Goal: Find specific page/section: Find specific page/section

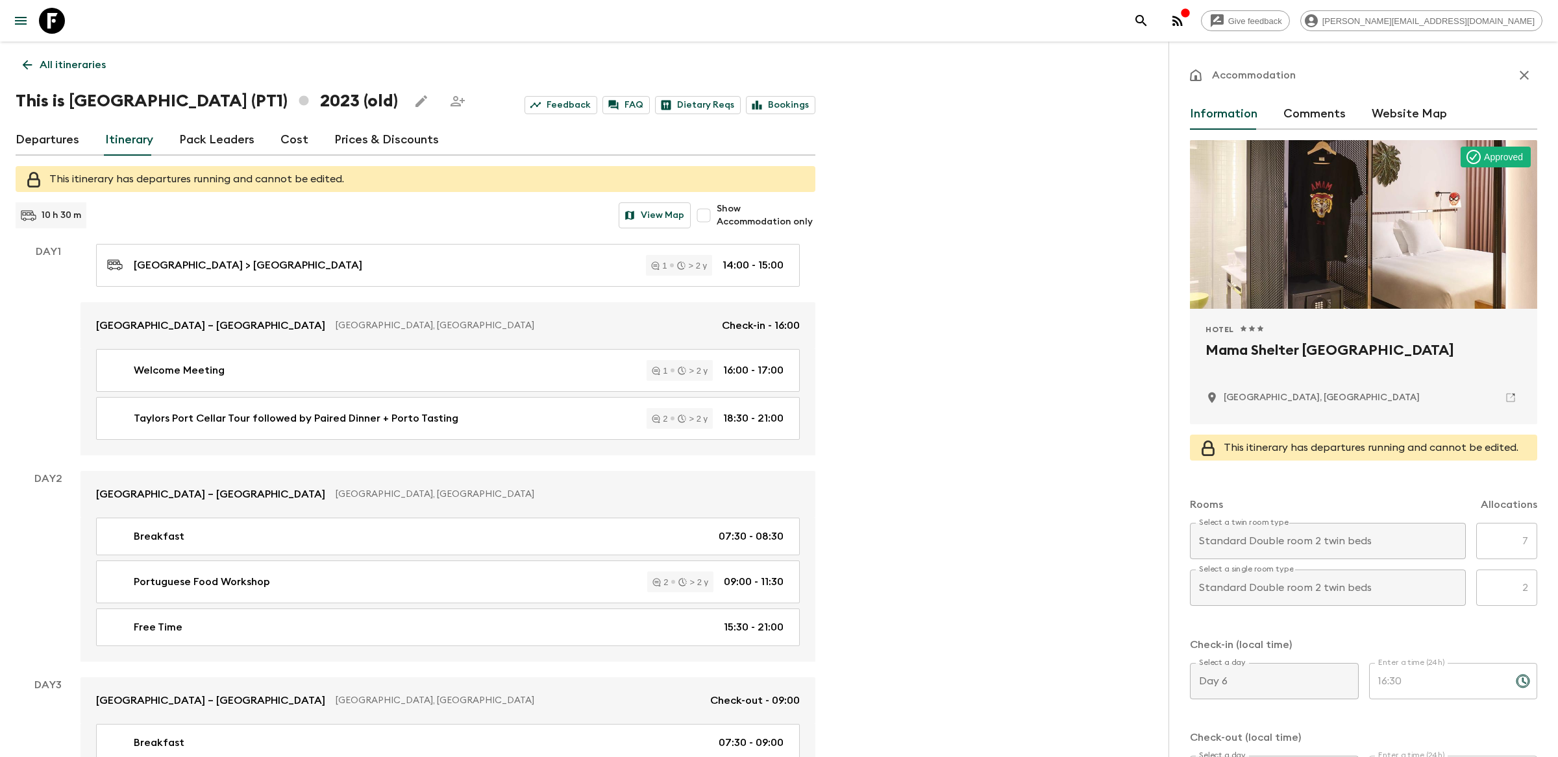
click at [1154, 19] on button "search adventures" at bounding box center [1141, 21] width 26 height 26
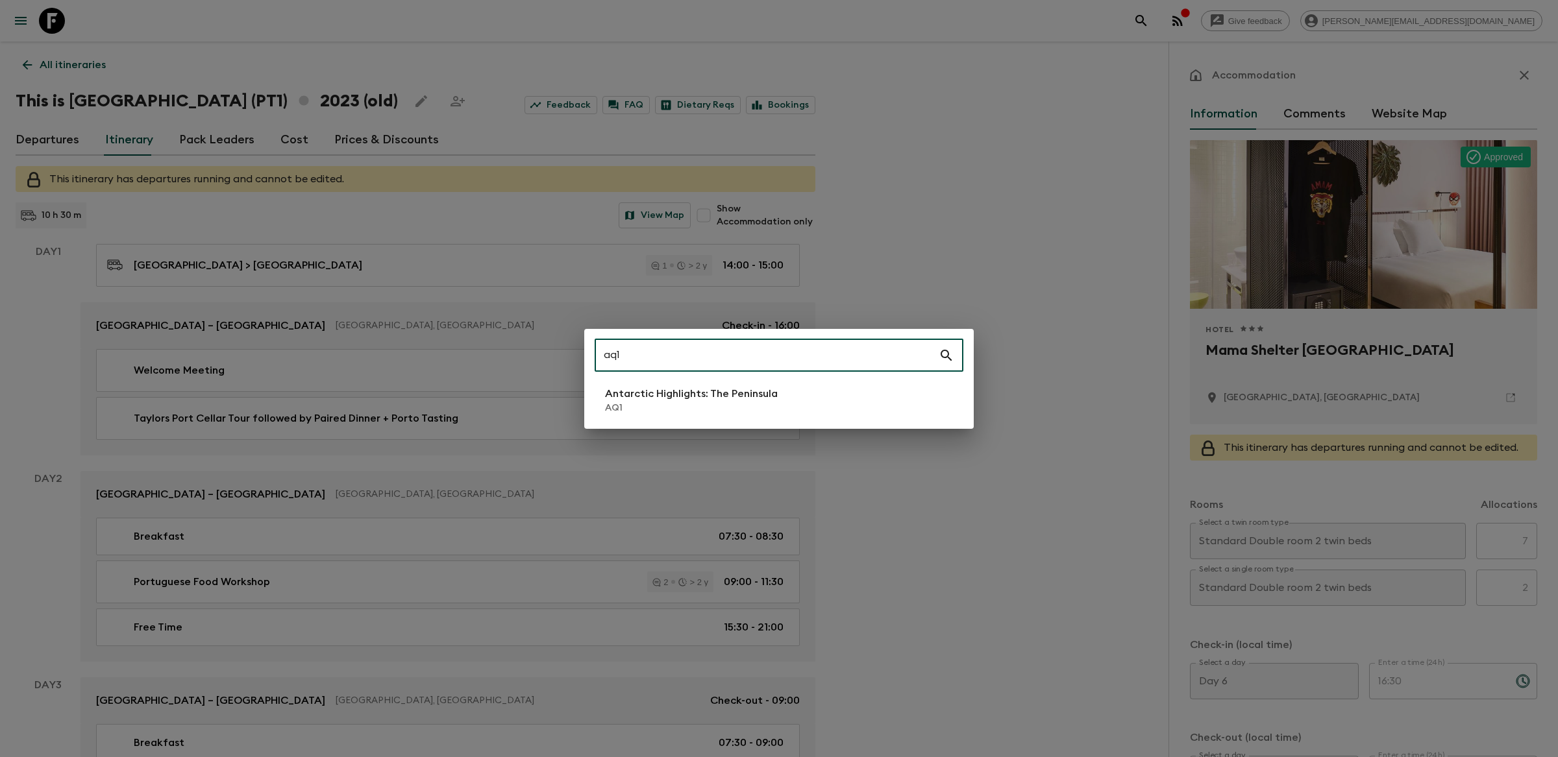
type input "aq1"
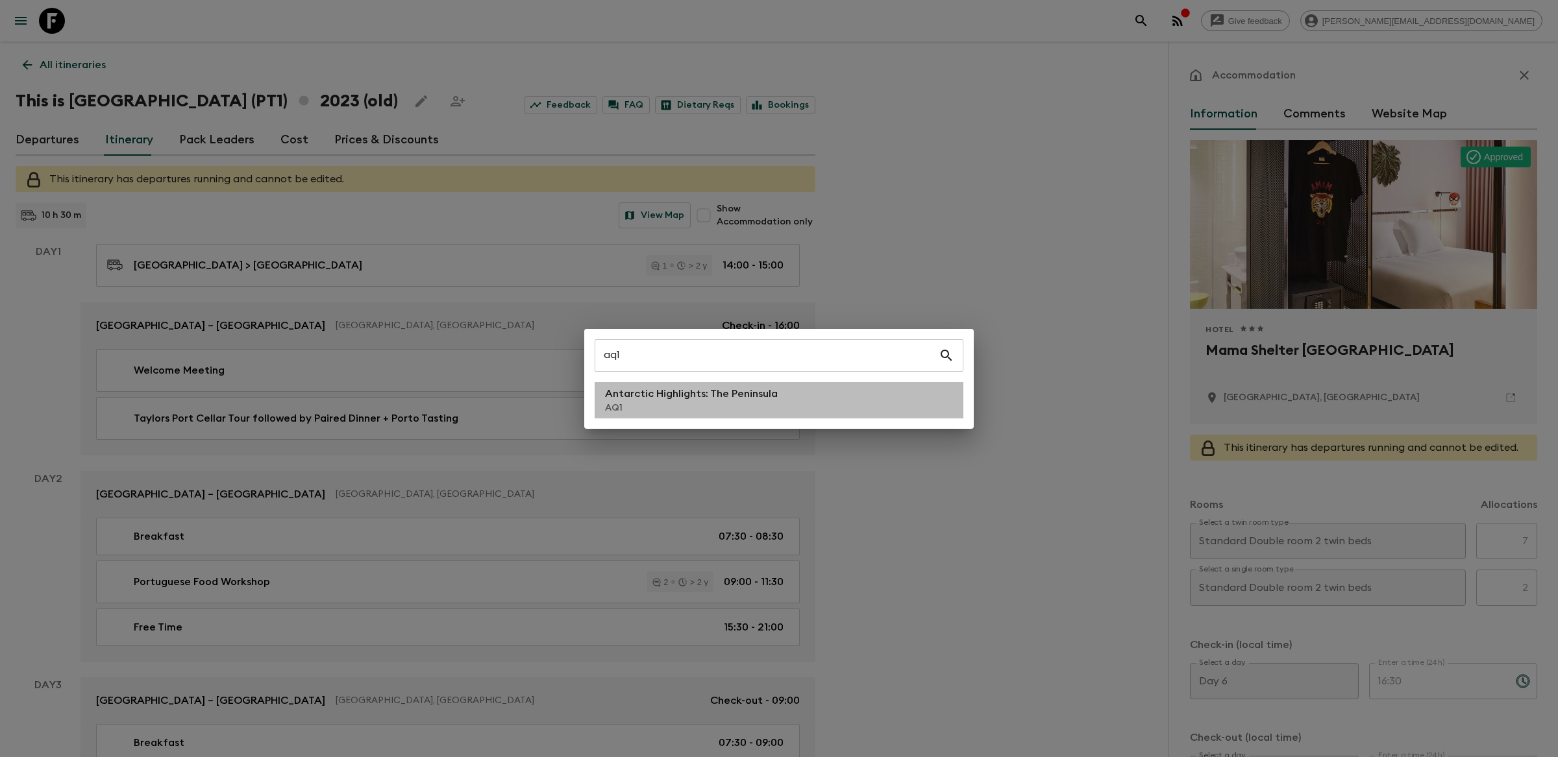
click at [707, 386] on p "Antarctic Highlights: The Peninsula" at bounding box center [691, 394] width 173 height 16
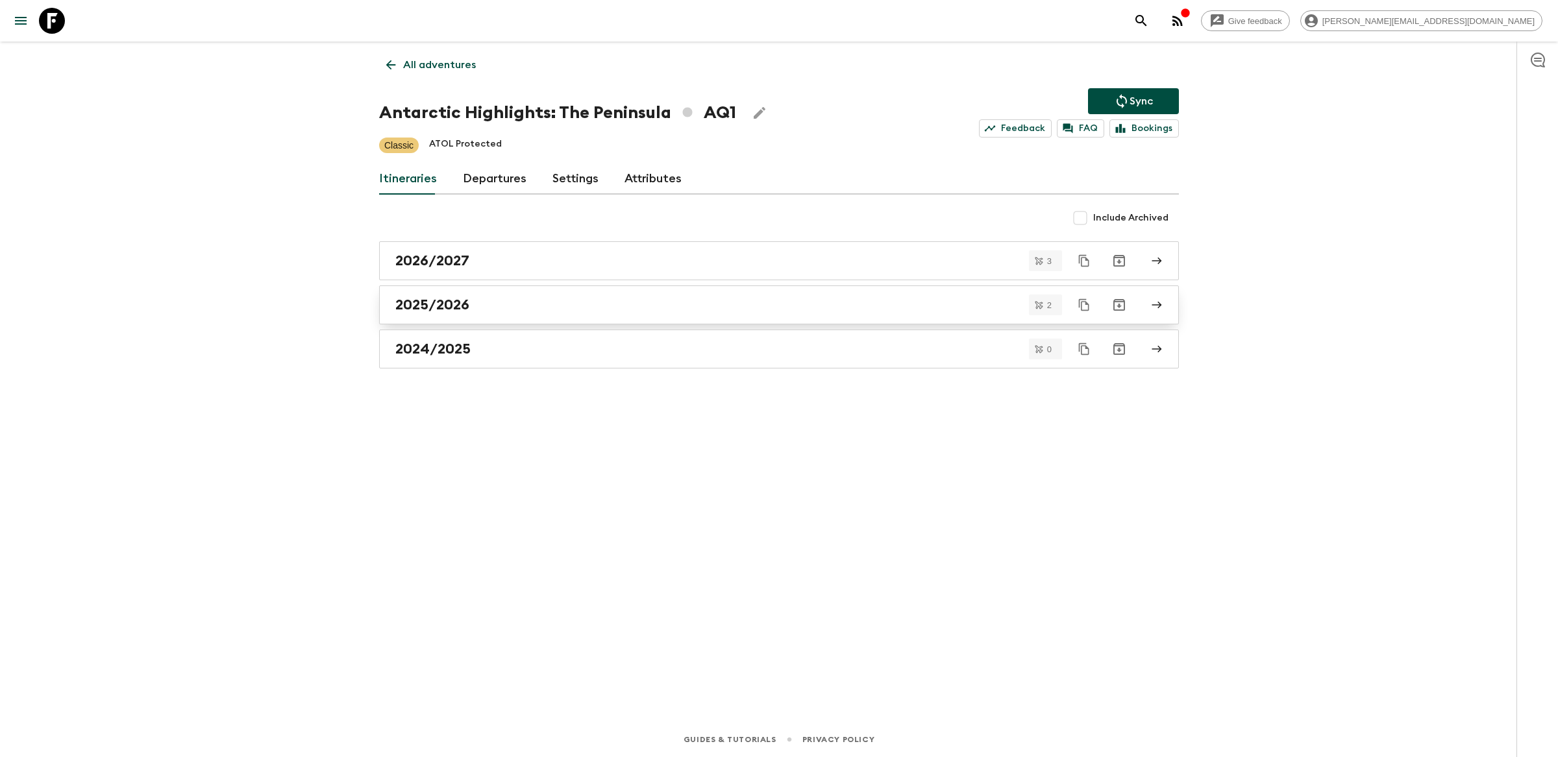
click at [630, 311] on div "2025/2026" at bounding box center [766, 305] width 742 height 17
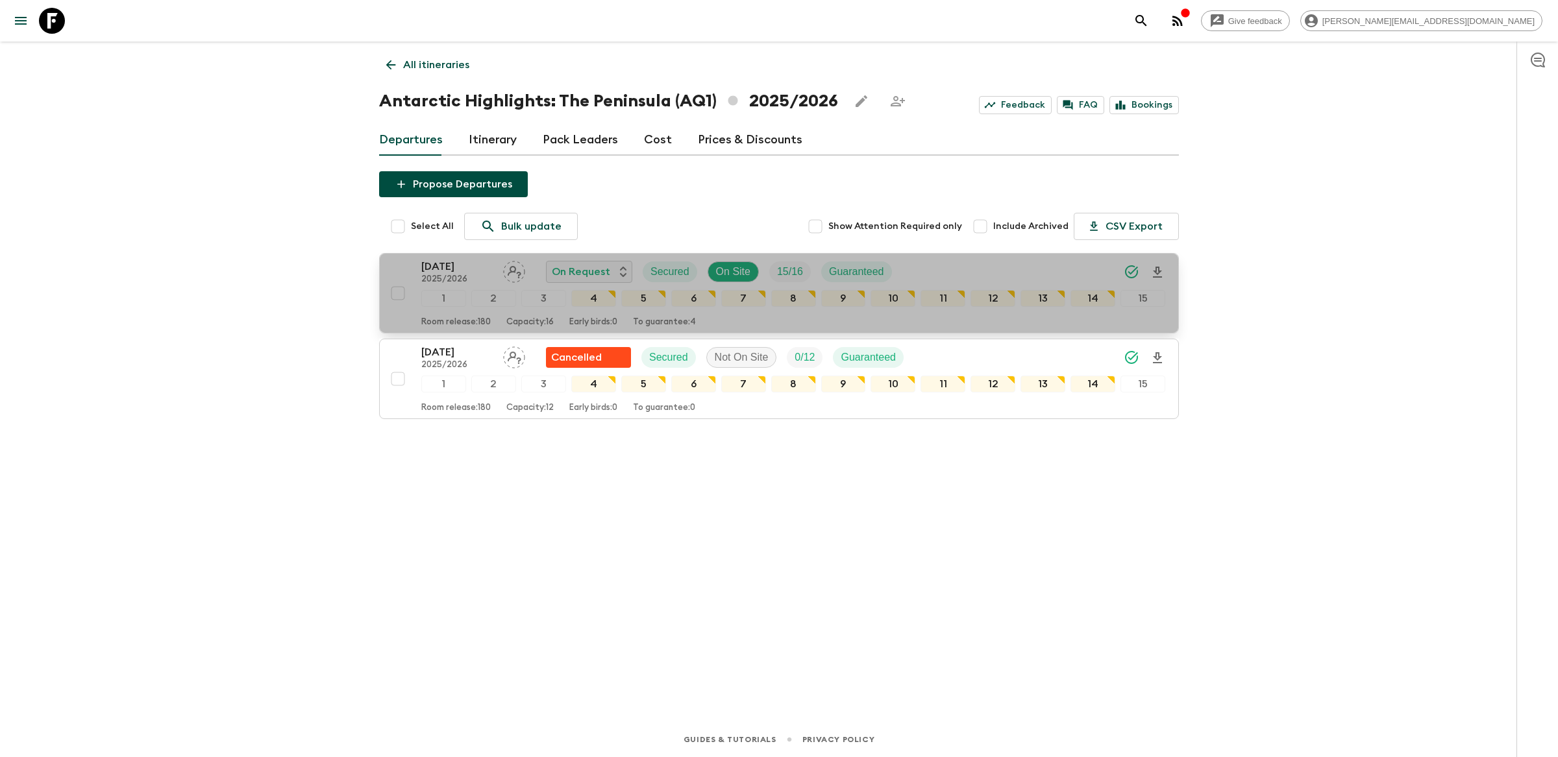
click at [464, 263] on p "[DATE]" at bounding box center [456, 267] width 71 height 16
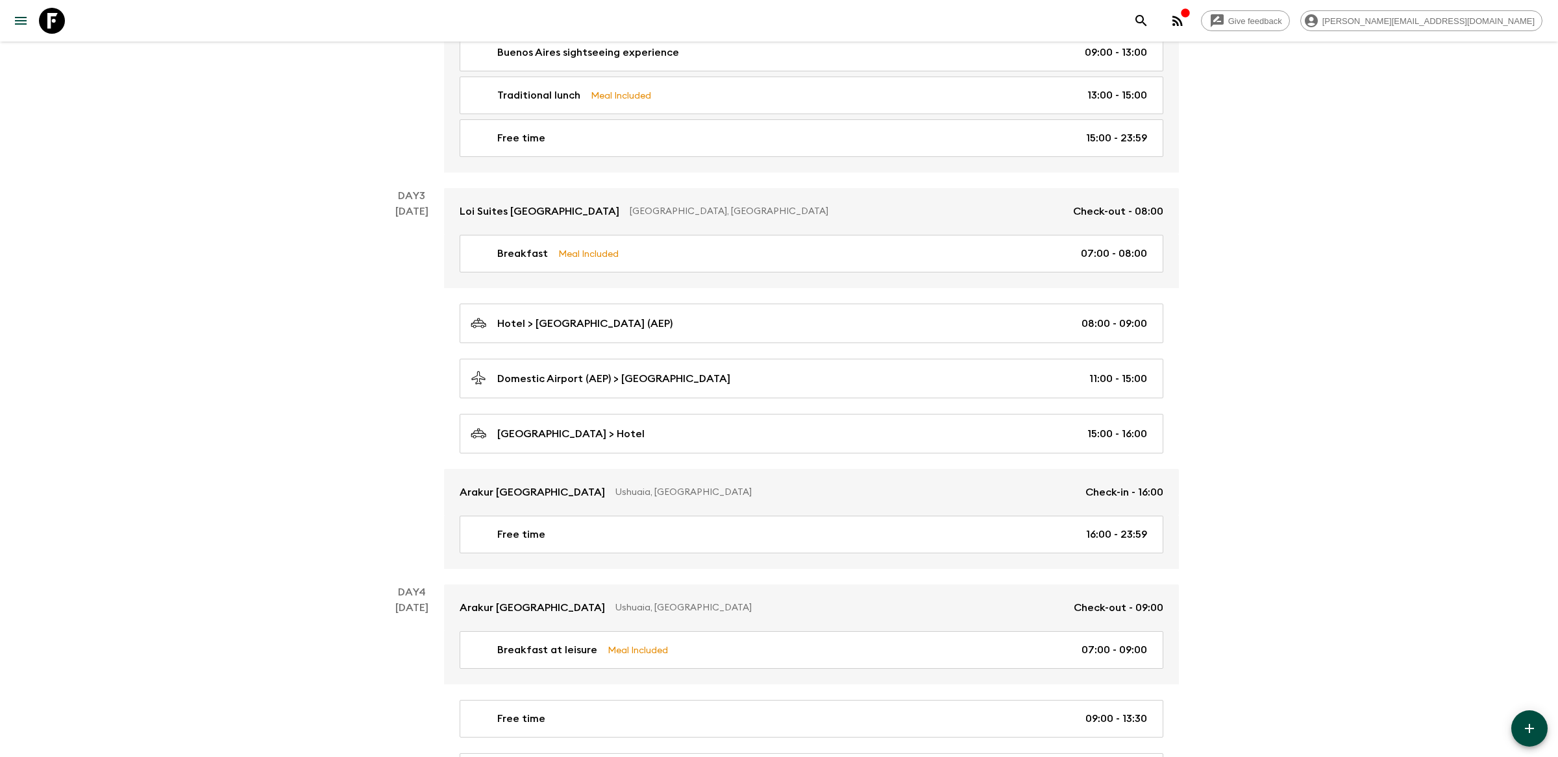
scroll to position [589, 0]
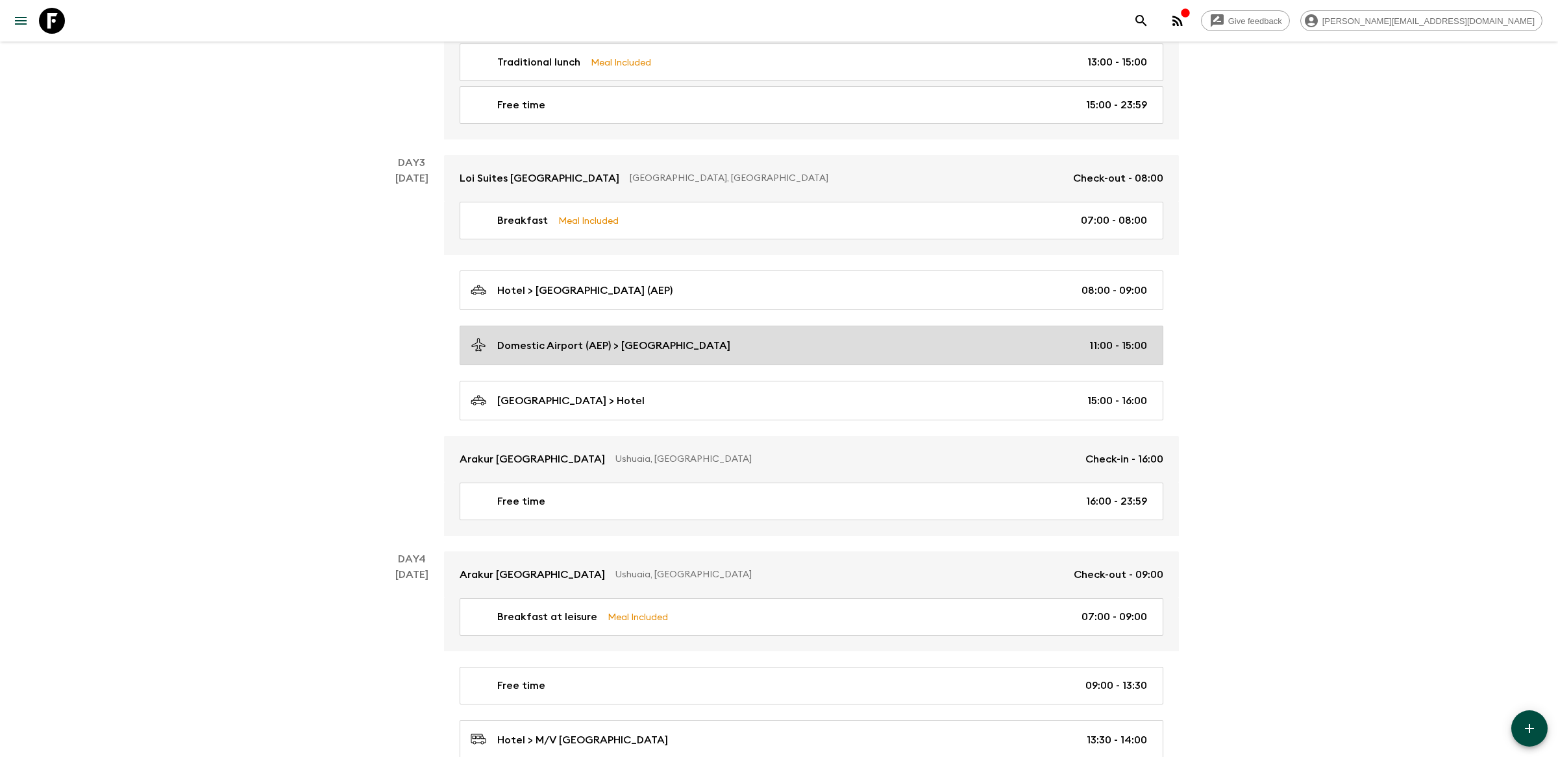
click at [739, 347] on div "Domestic Airport (AEP) > [GEOGRAPHIC_DATA] 11:00 - 15:00" at bounding box center [809, 346] width 676 height 18
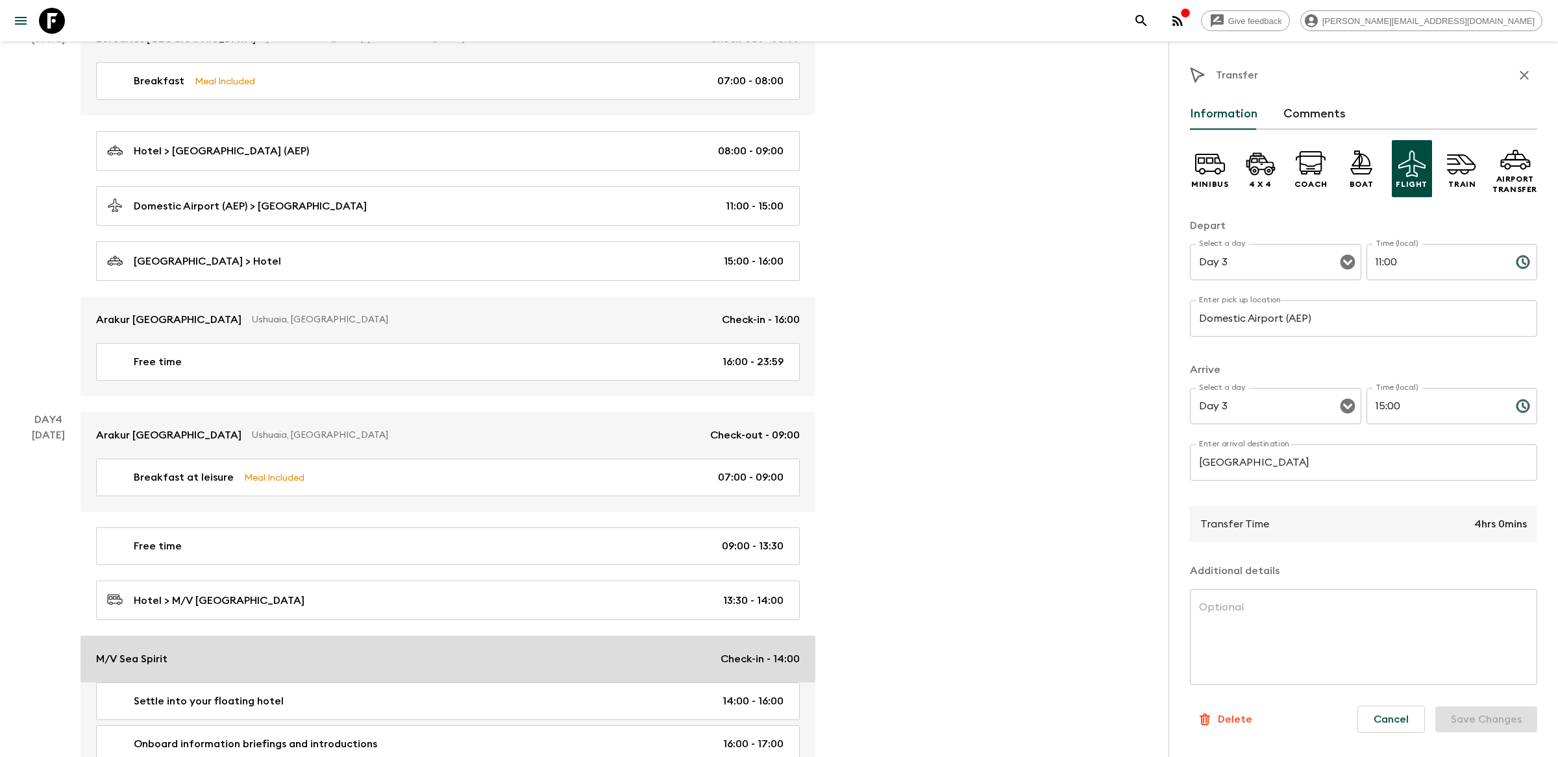
scroll to position [606, 0]
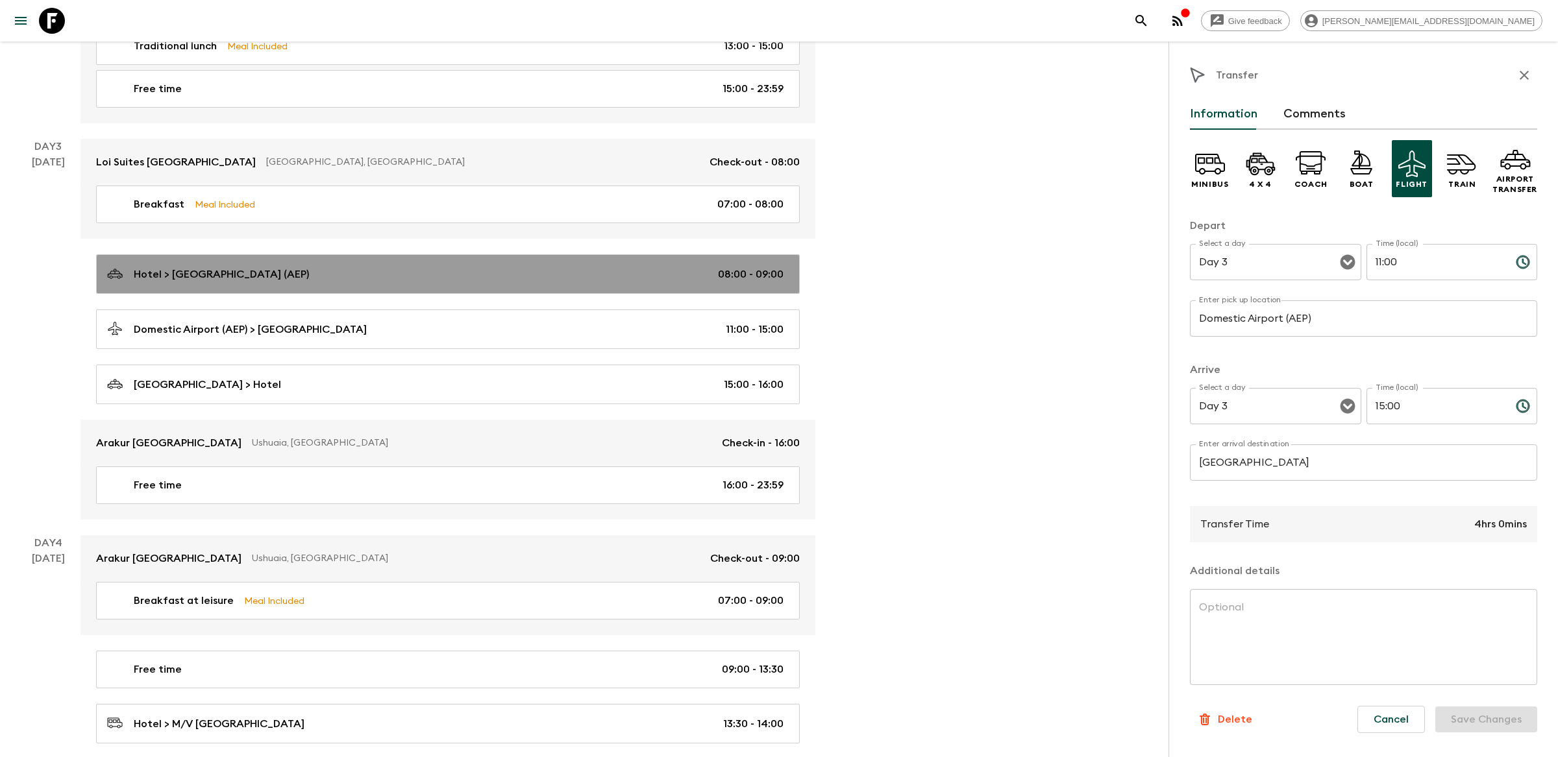
click at [660, 278] on div "Hotel > [GEOGRAPHIC_DATA] (AEP) 08:00 - 09:00" at bounding box center [445, 274] width 676 height 18
type input "Hotel"
type input "Domestic Airport (AEP)"
type input "08:00"
type input "09:00"
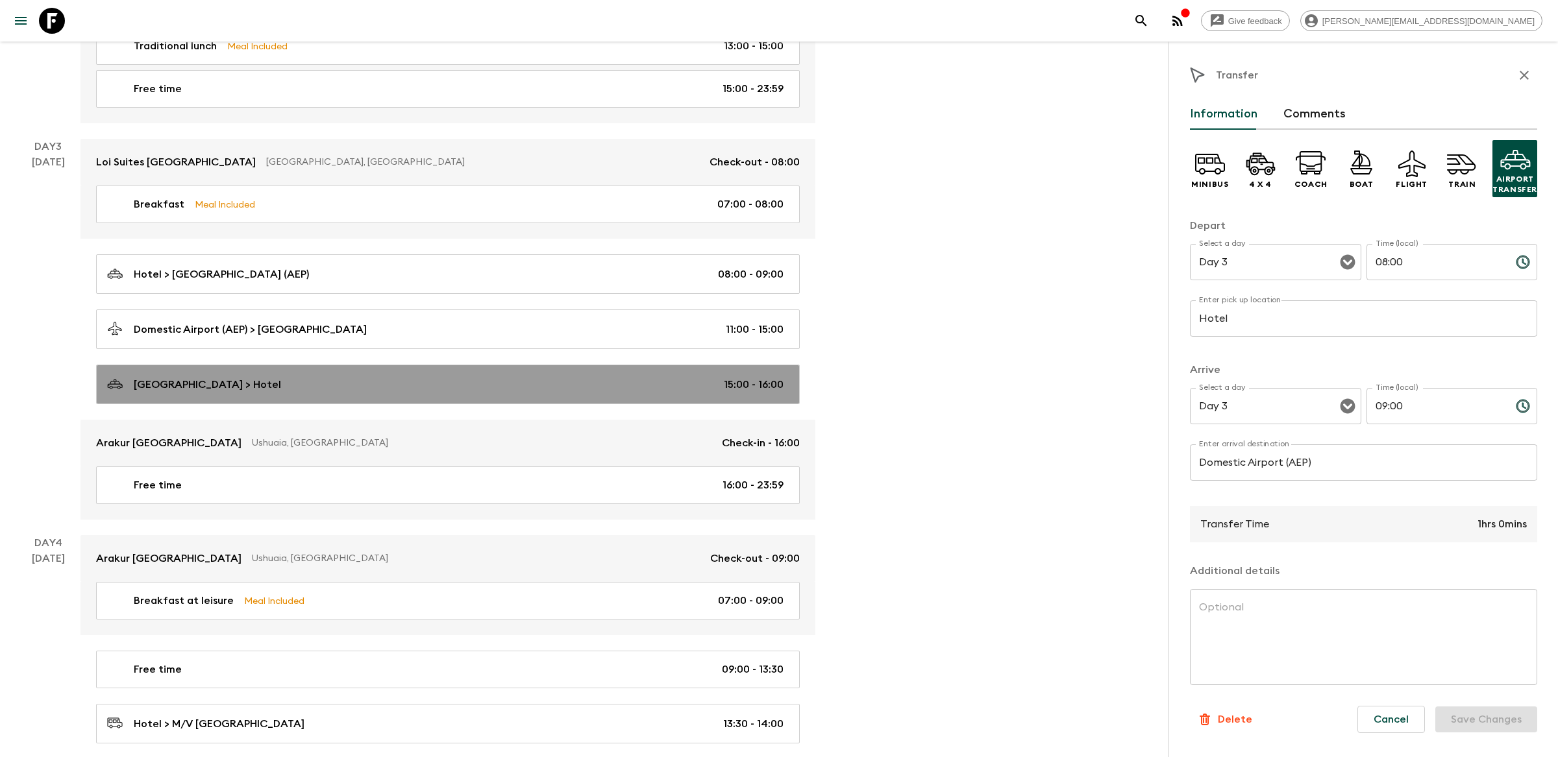
click at [628, 378] on div "[GEOGRAPHIC_DATA] > Hotel 15:00 - 16:00" at bounding box center [445, 385] width 676 height 18
type input "[GEOGRAPHIC_DATA]"
type input "Hotel"
type input "15:00"
type input "16:00"
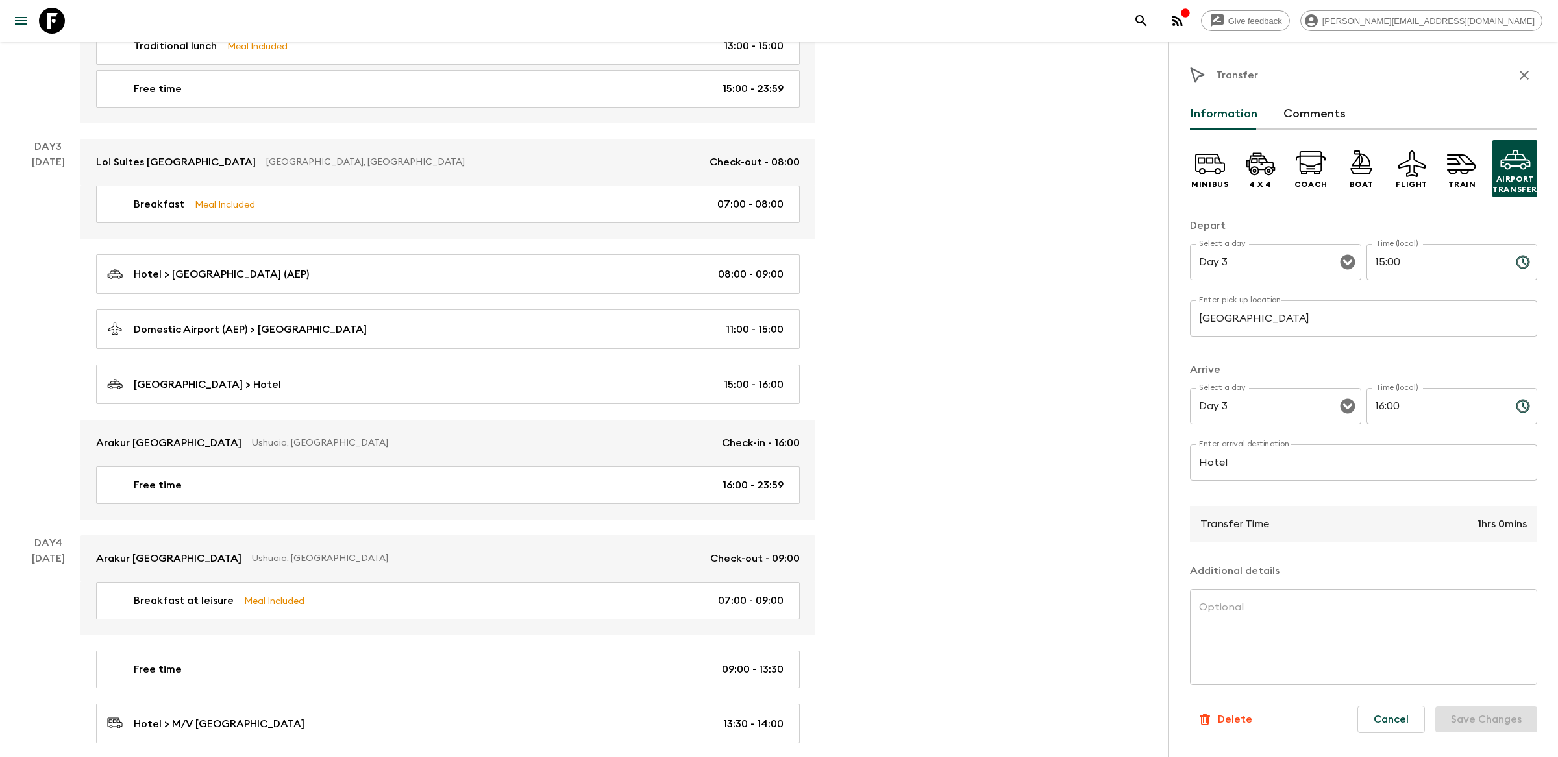
click at [638, 351] on div "[GEOGRAPHIC_DATA], [GEOGRAPHIC_DATA] Check-out - 08:00 Breakfast Meal Included …" at bounding box center [447, 329] width 735 height 381
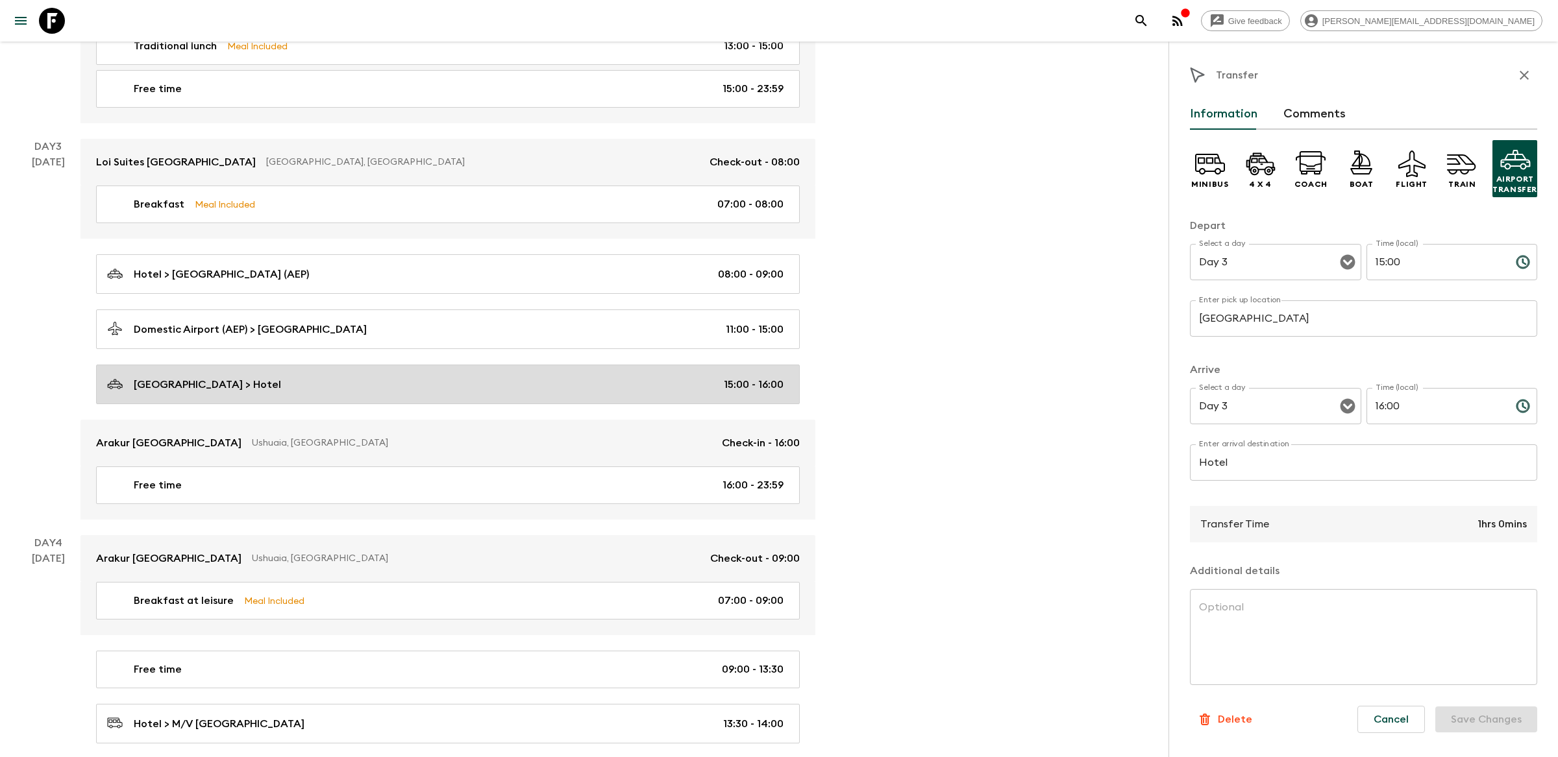
click at [619, 371] on link "[GEOGRAPHIC_DATA] > Hotel 15:00 - 16:00" at bounding box center [448, 385] width 704 height 40
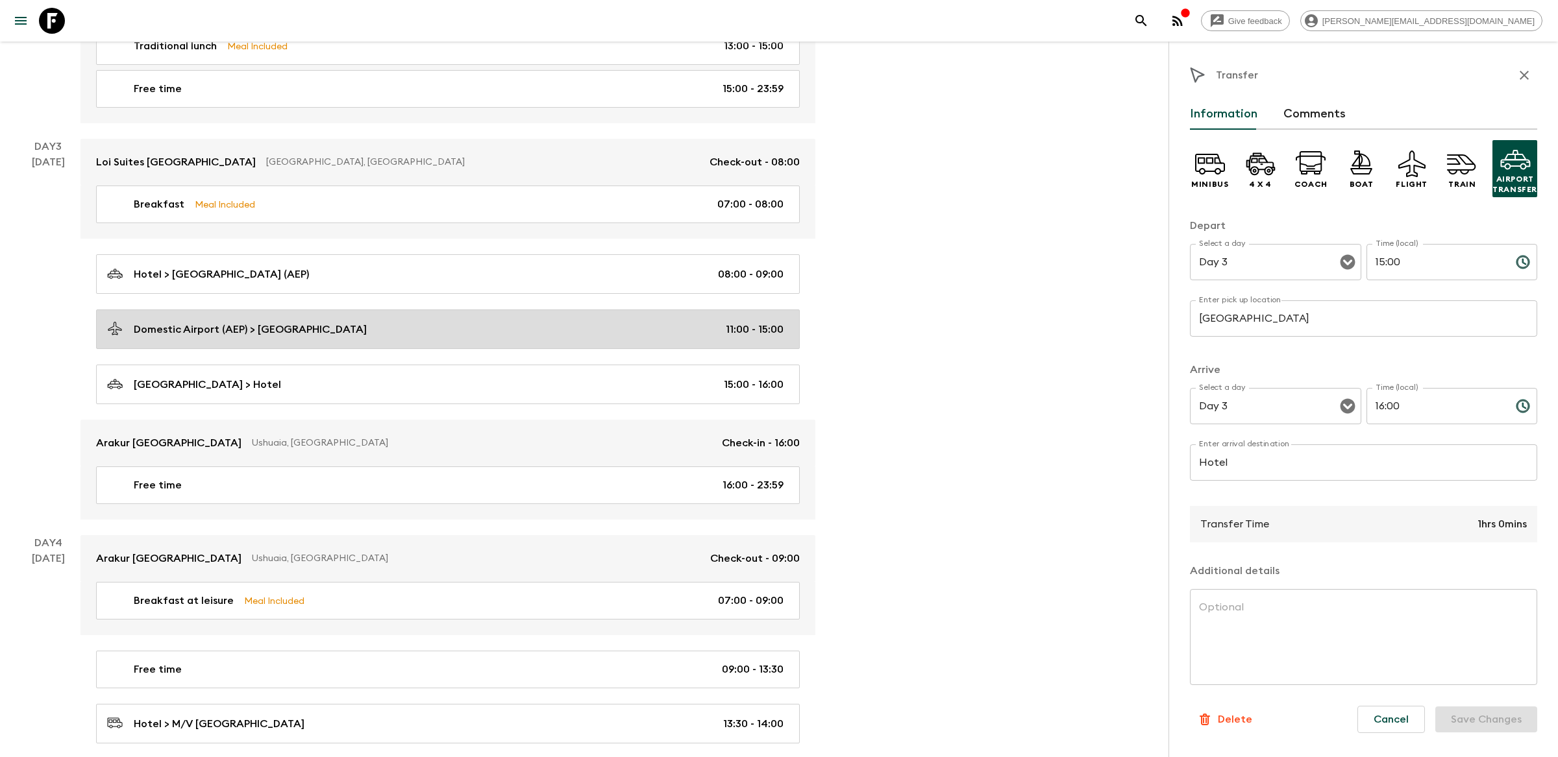
click at [624, 337] on div "Domestic Airport (AEP) > [GEOGRAPHIC_DATA] 11:00 - 15:00" at bounding box center [445, 330] width 676 height 18
type input "Domestic Airport (AEP)"
type input "[GEOGRAPHIC_DATA]"
type input "11:00"
type input "15:00"
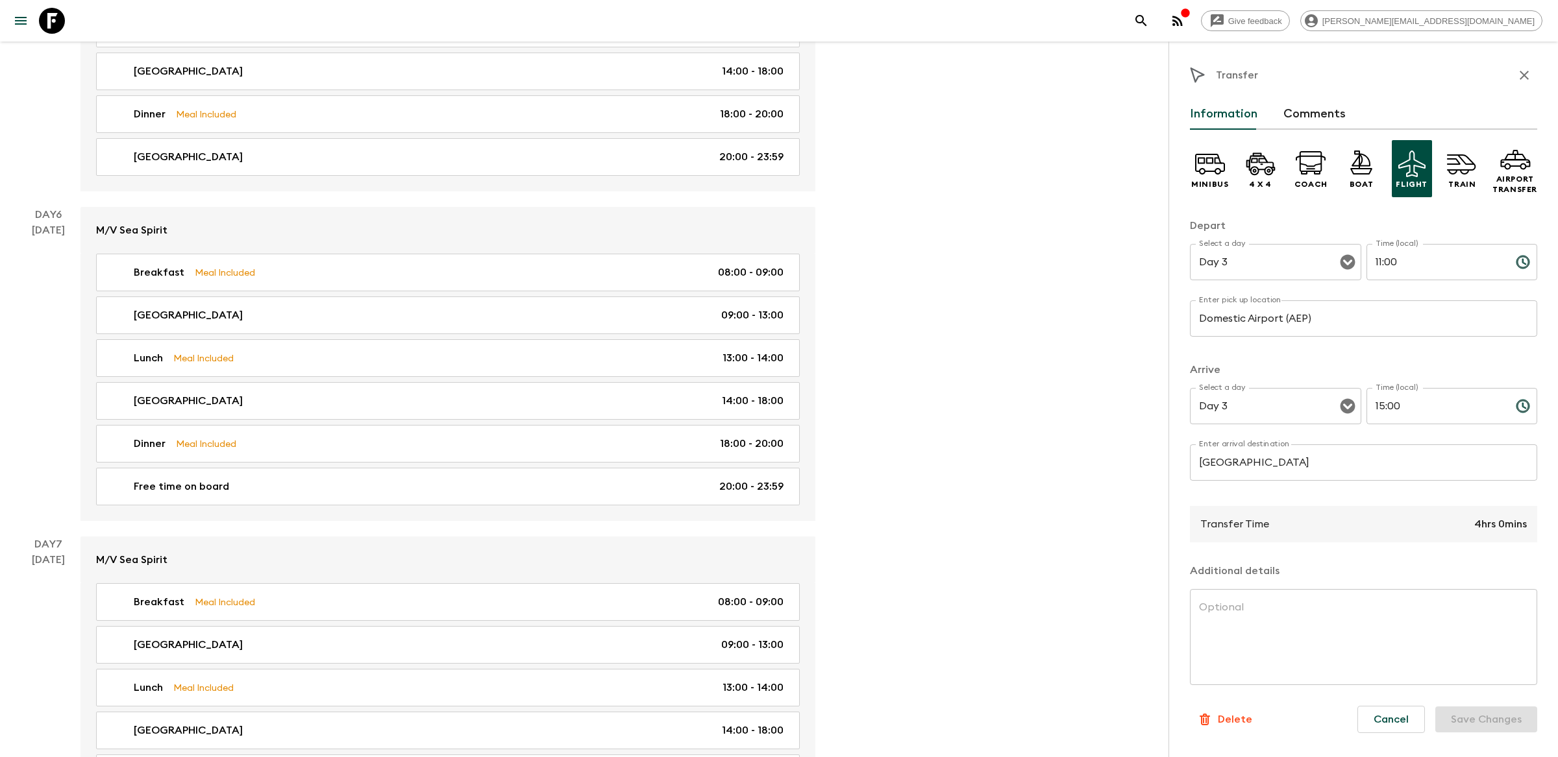
scroll to position [1753, 0]
